Goal: Navigation & Orientation: Find specific page/section

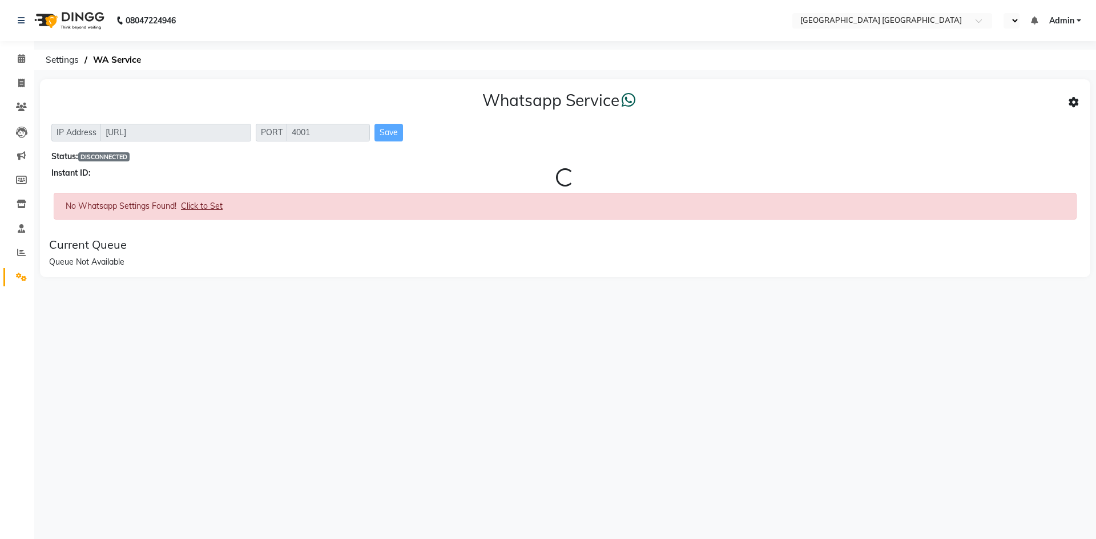
select select "en"
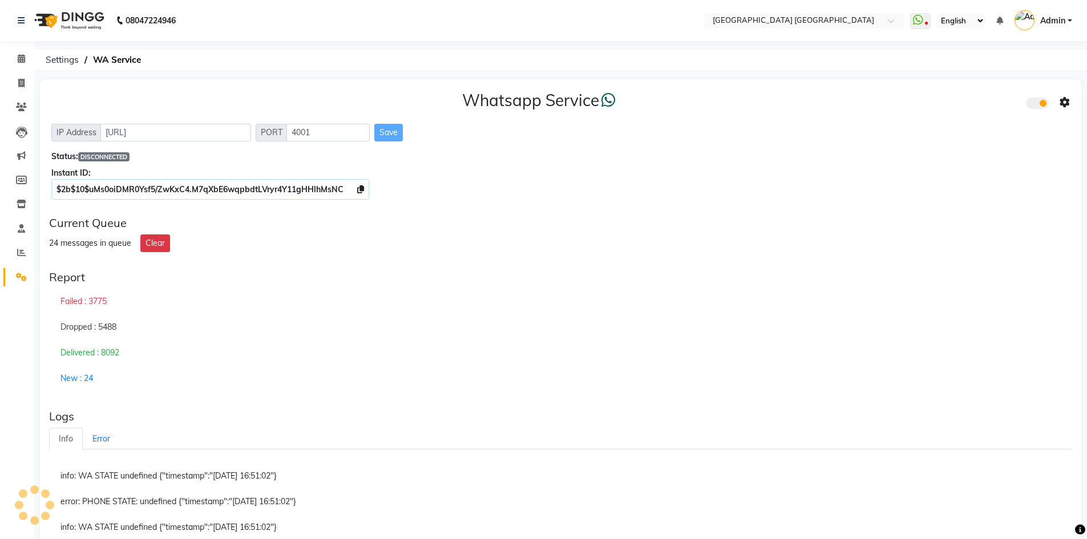
click at [0, 120] on li "Leads" at bounding box center [17, 132] width 34 height 25
